Goal: Find specific fact

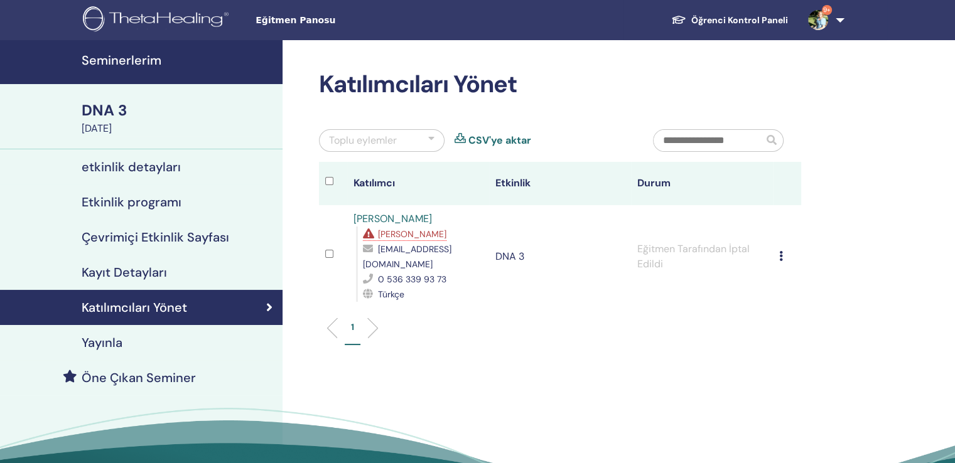
click at [173, 18] on img at bounding box center [158, 20] width 150 height 28
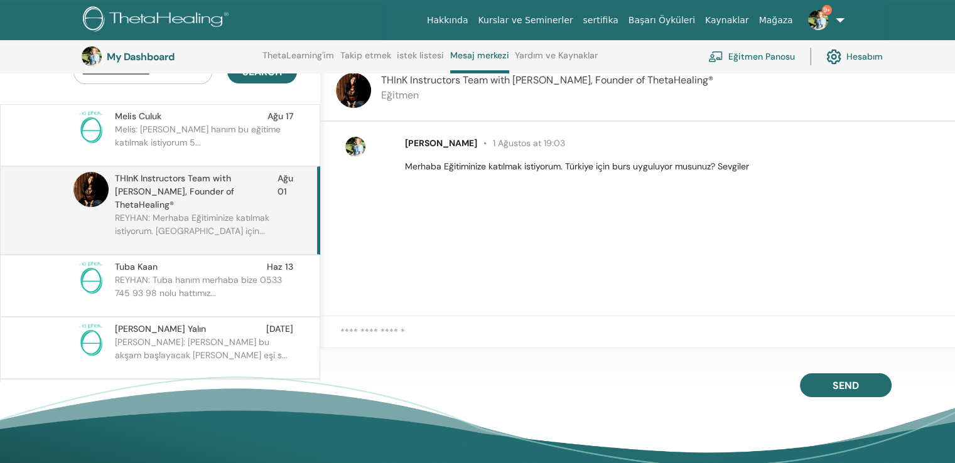
scroll to position [284, 0]
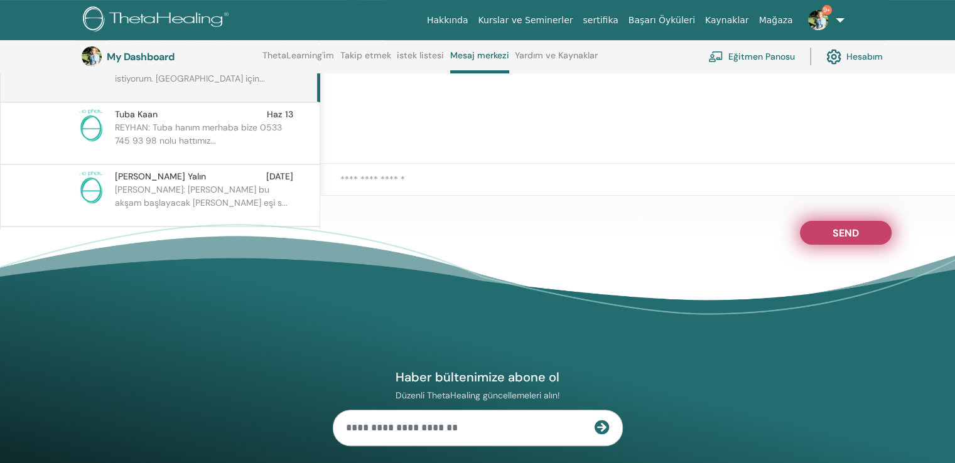
click at [848, 227] on span "Send" at bounding box center [846, 231] width 26 height 9
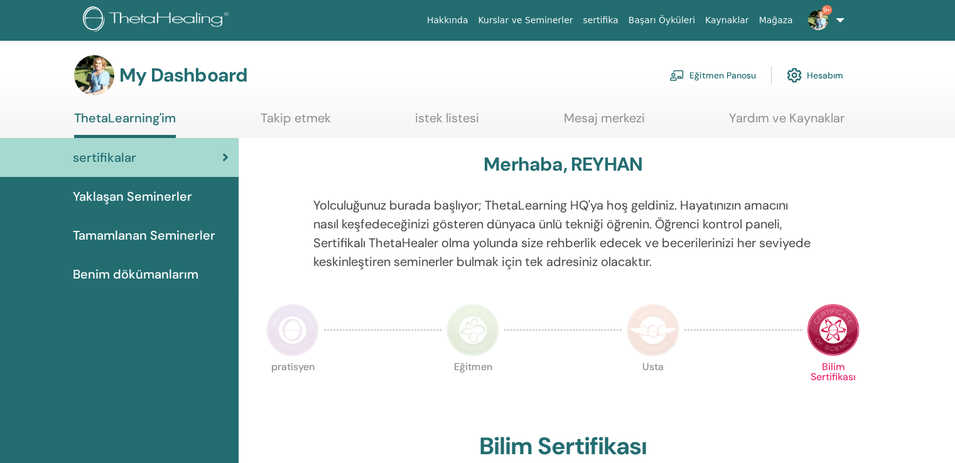
click at [744, 73] on link "Eğitmen Panosu" at bounding box center [712, 76] width 87 height 28
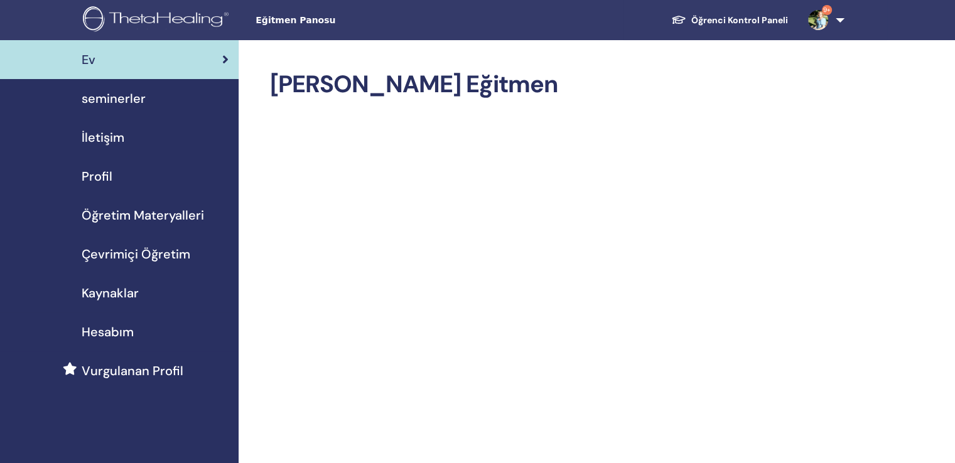
click at [126, 94] on span "seminerler" at bounding box center [114, 98] width 64 height 19
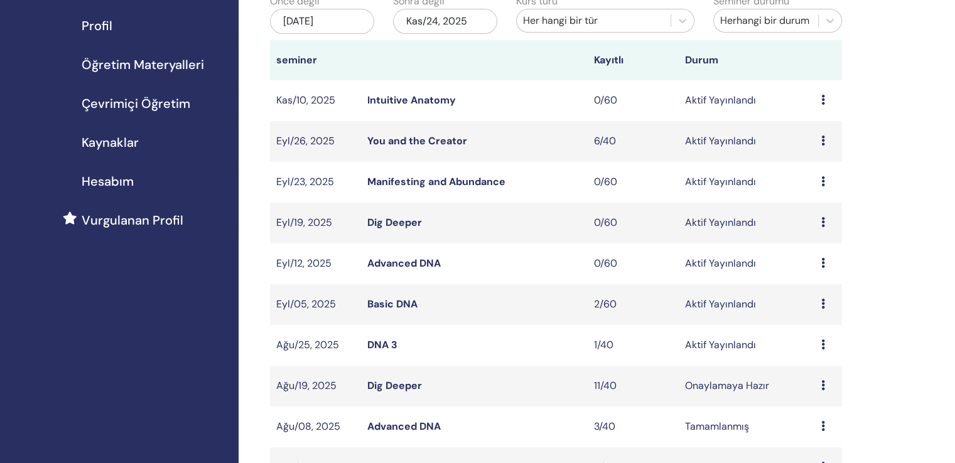
scroll to position [188, 0]
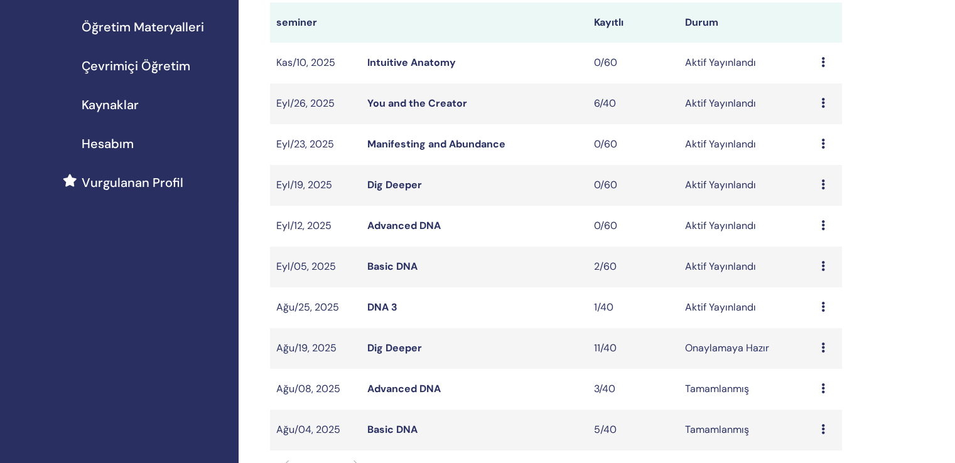
click at [399, 260] on link "Basic DNA" at bounding box center [392, 266] width 50 height 13
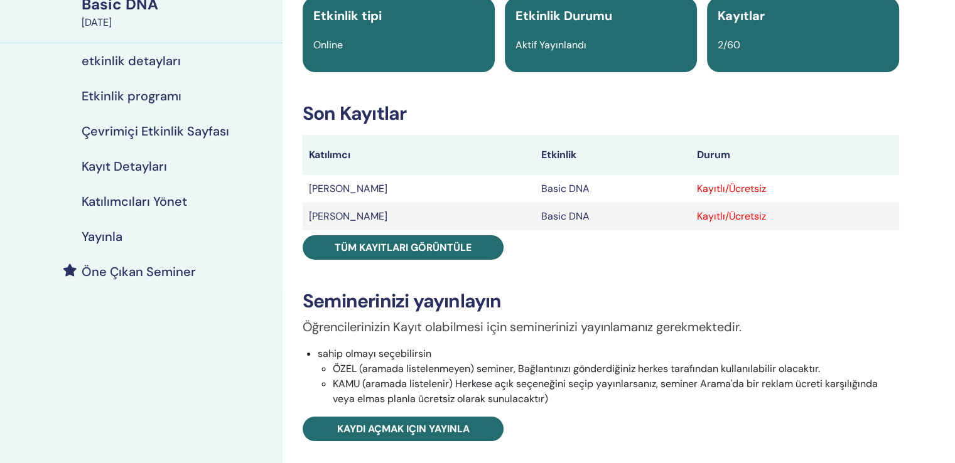
scroll to position [126, 0]
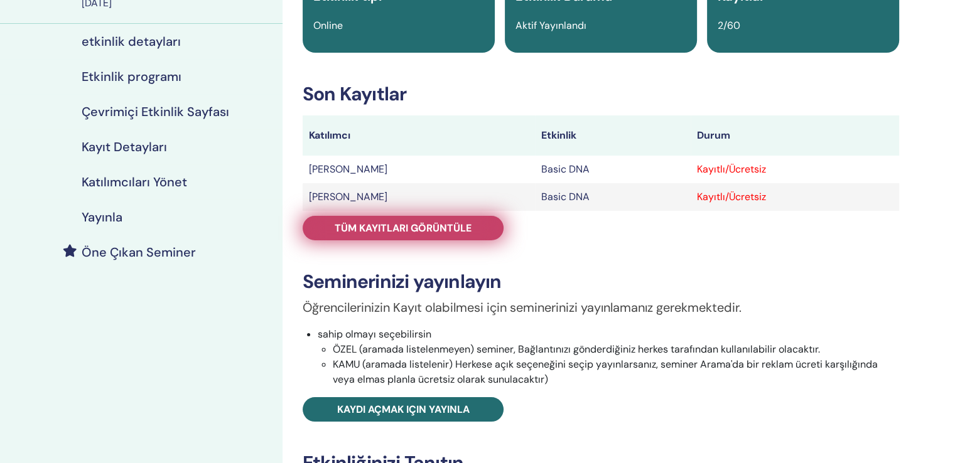
click at [435, 222] on span "Tüm kayıtları görüntüle" at bounding box center [403, 228] width 137 height 13
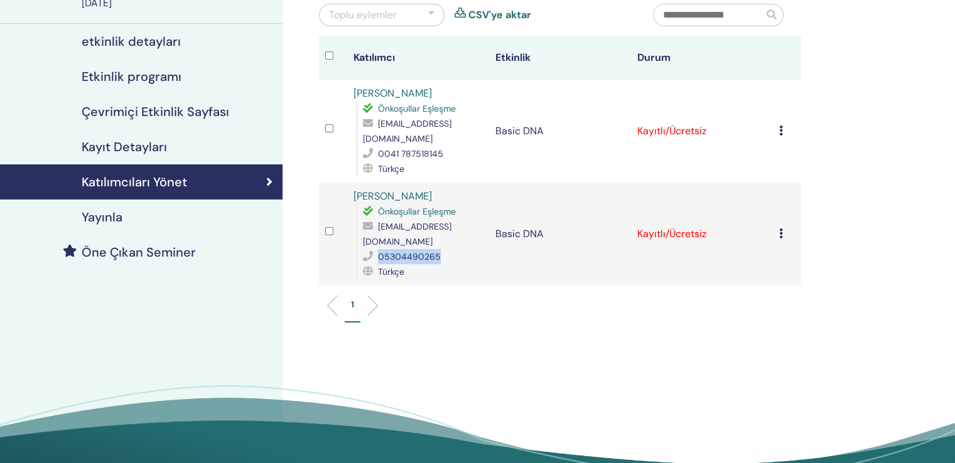
drag, startPoint x: 447, startPoint y: 229, endPoint x: 377, endPoint y: 232, distance: 69.8
click at [377, 249] on div "05304490265" at bounding box center [423, 256] width 120 height 15
copy span "05304490265"
